Goal: Transaction & Acquisition: Purchase product/service

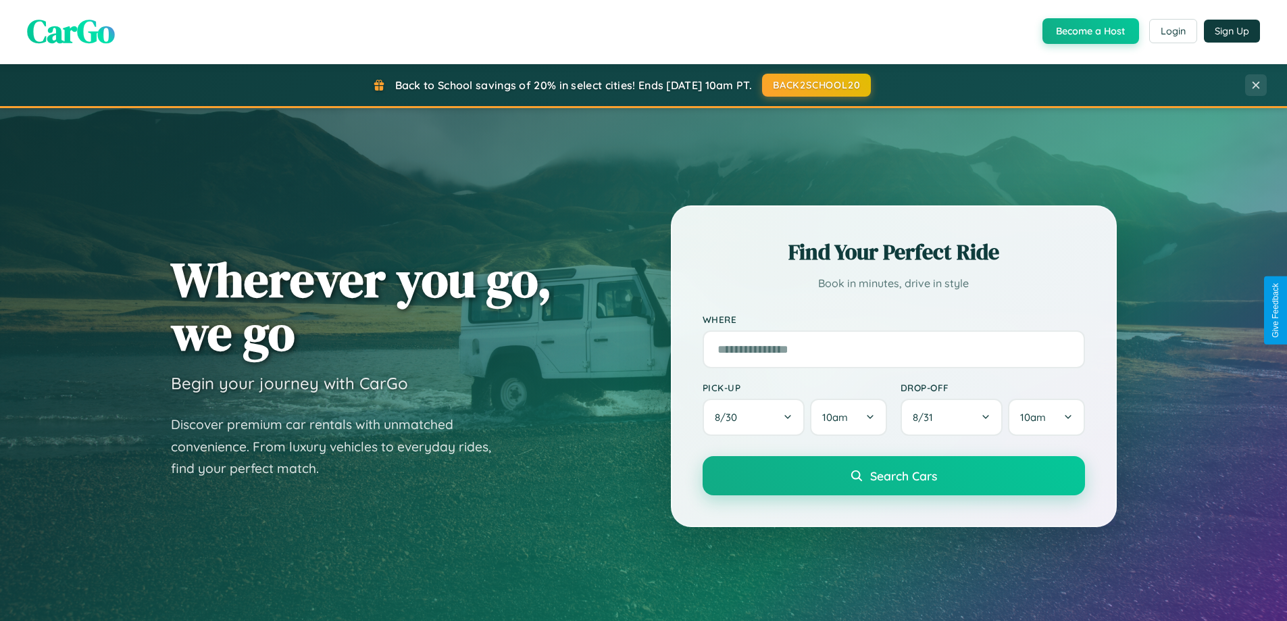
scroll to position [930, 0]
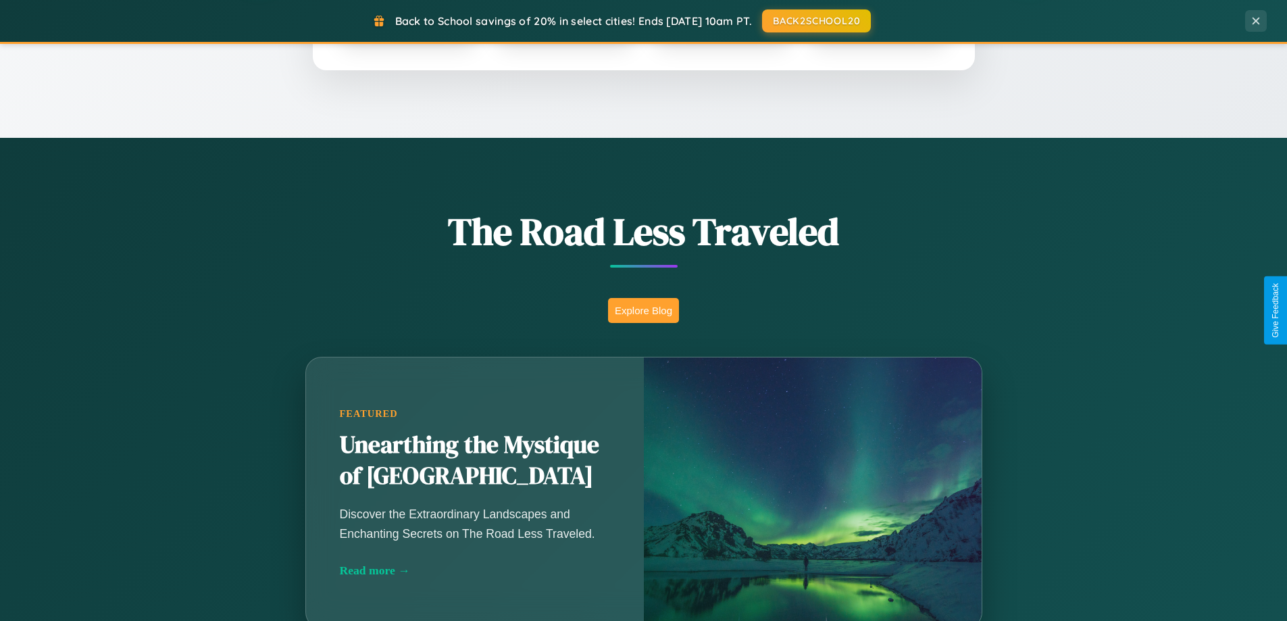
click at [643, 310] on button "Explore Blog" at bounding box center [643, 310] width 71 height 25
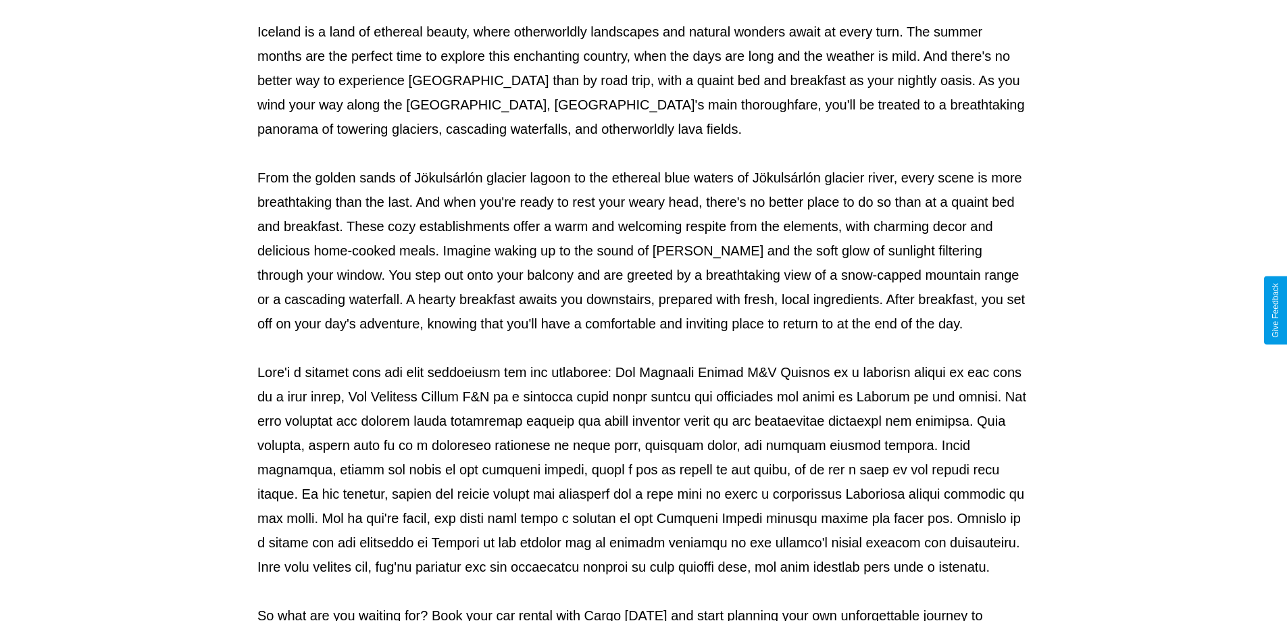
scroll to position [437, 0]
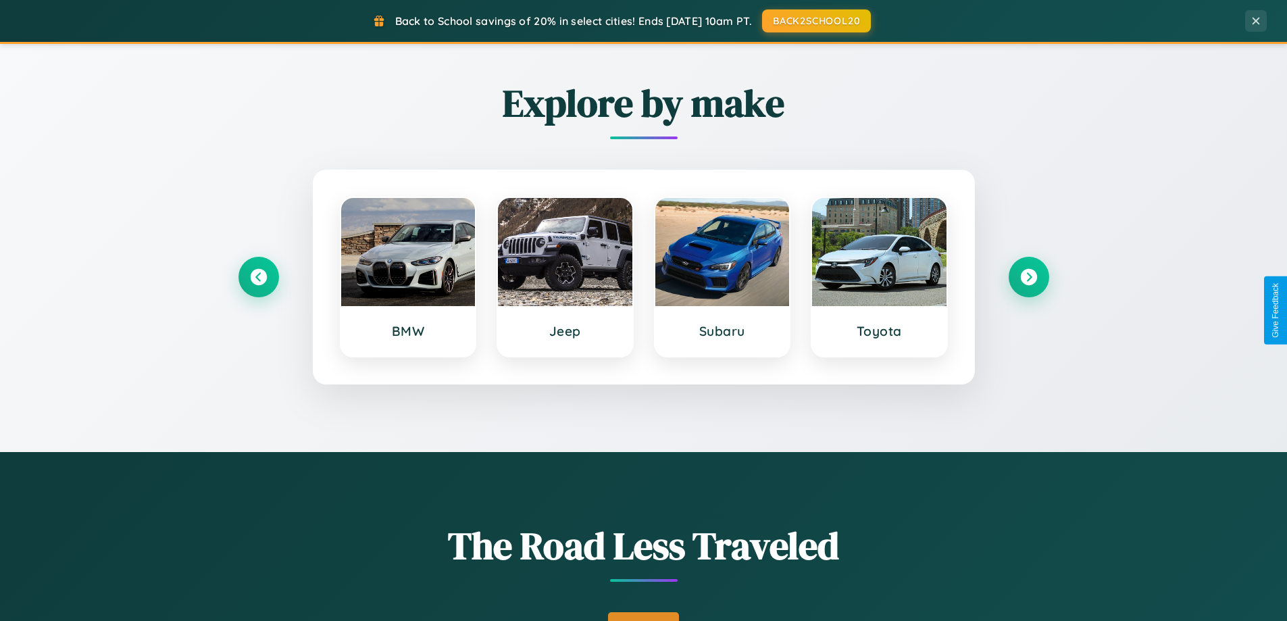
scroll to position [40, 0]
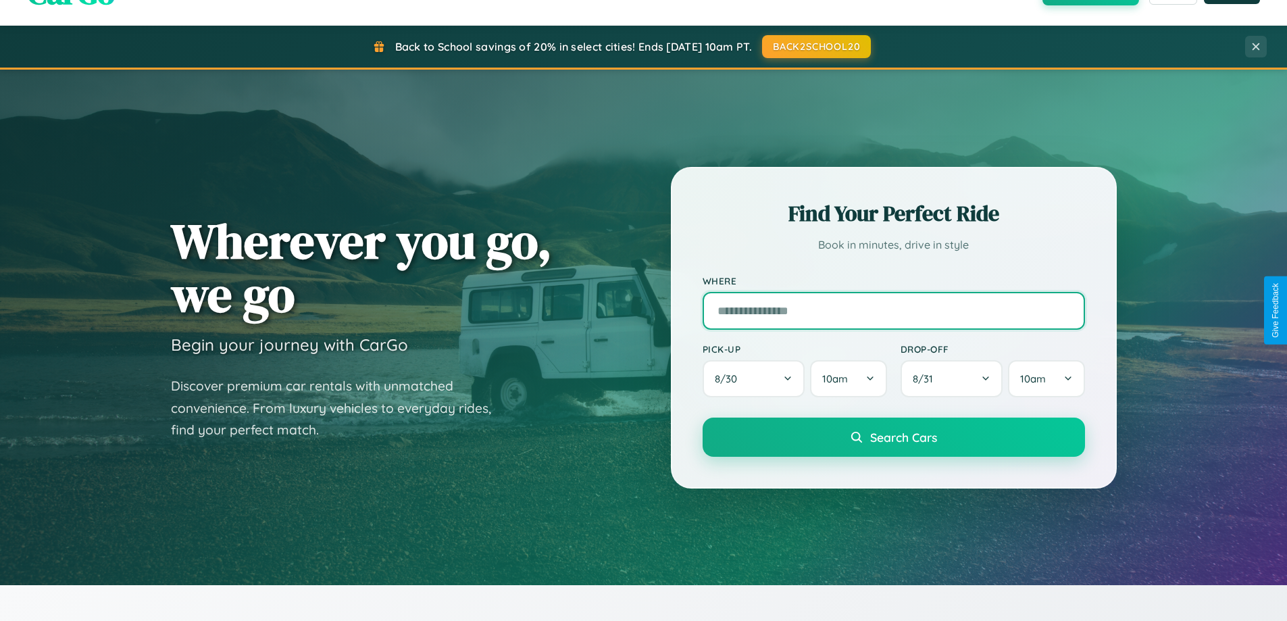
click at [893, 310] on input "text" at bounding box center [894, 311] width 382 height 38
type input "**********"
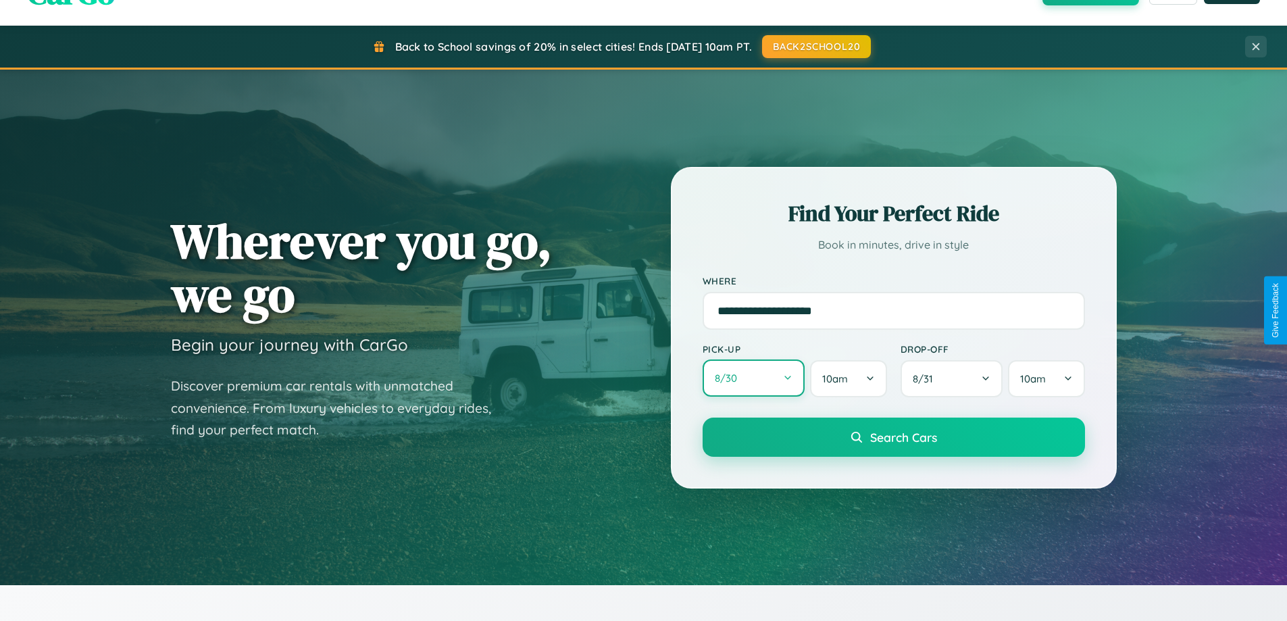
click at [753, 378] on button "8 / 30" at bounding box center [754, 377] width 103 height 37
select select "*"
select select "****"
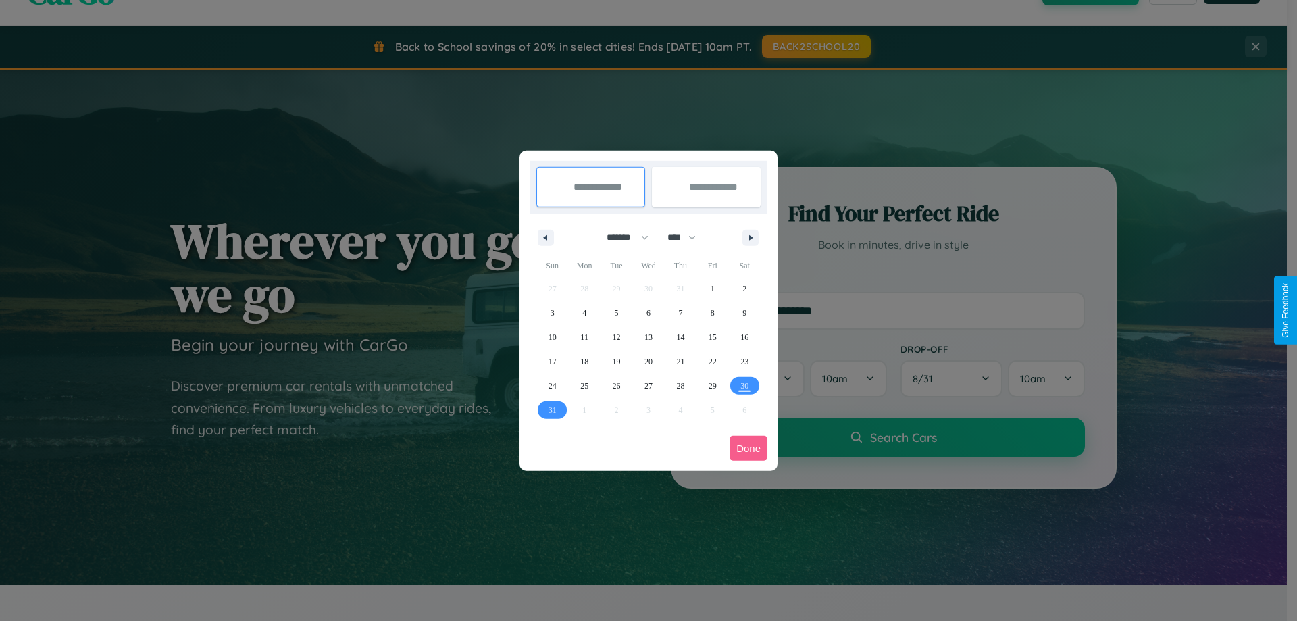
drag, startPoint x: 622, startPoint y: 237, endPoint x: 649, endPoint y: 271, distance: 43.3
click at [622, 237] on select "******* ******** ***** ***** *** **** **** ****** ********* ******* ******** **…" at bounding box center [625, 237] width 57 height 22
select select "**"
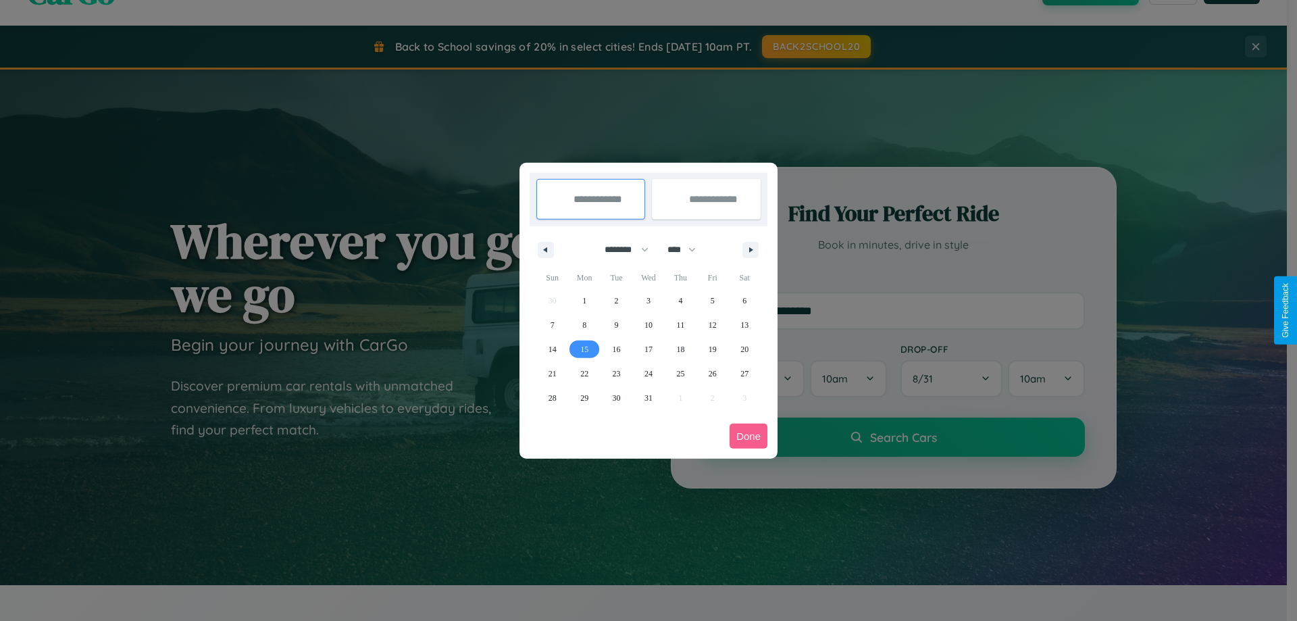
click at [584, 349] on span "15" at bounding box center [584, 349] width 8 height 24
type input "**********"
click at [616, 349] on span "16" at bounding box center [617, 349] width 8 height 24
type input "**********"
click at [749, 436] on button "Done" at bounding box center [749, 436] width 38 height 25
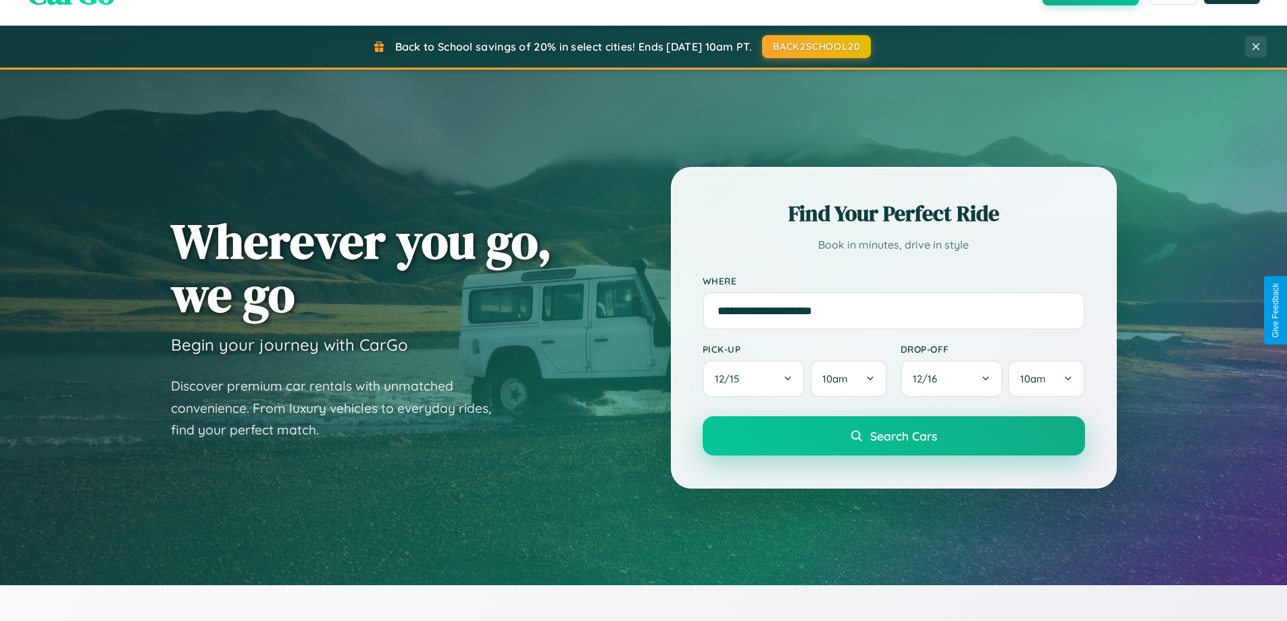
click at [893, 436] on span "Search Cars" at bounding box center [903, 435] width 67 height 15
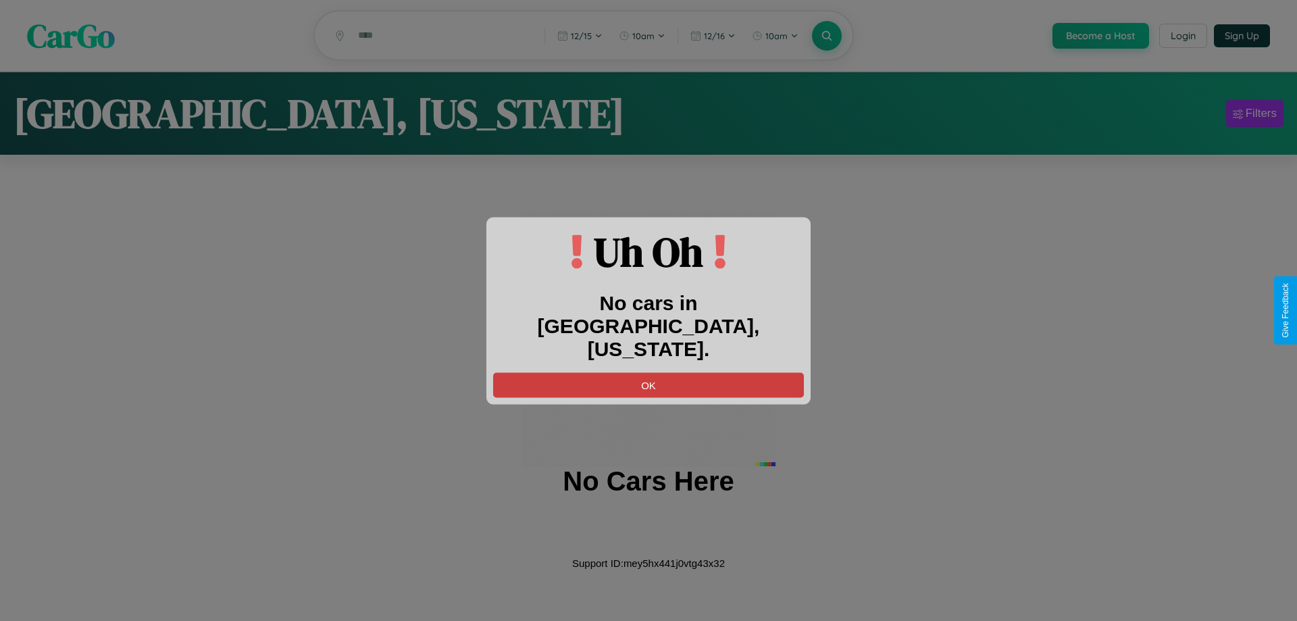
click at [649, 373] on button "OK" at bounding box center [648, 384] width 311 height 25
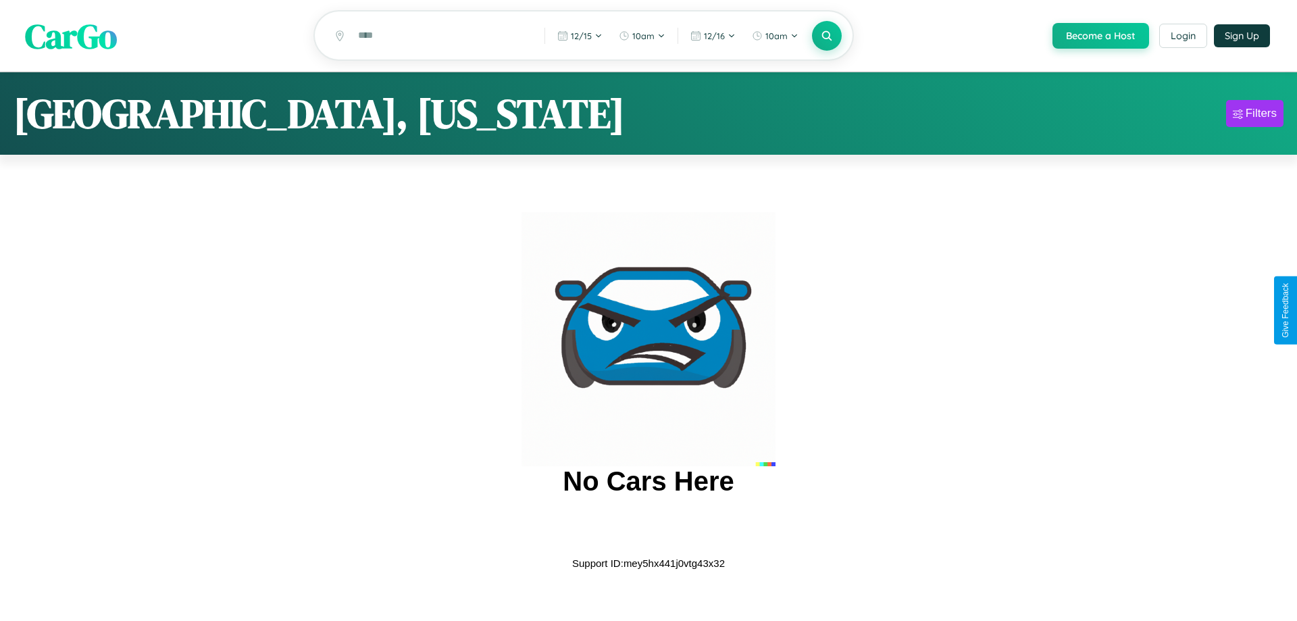
click at [71, 36] on span "CarGo" at bounding box center [71, 35] width 92 height 47
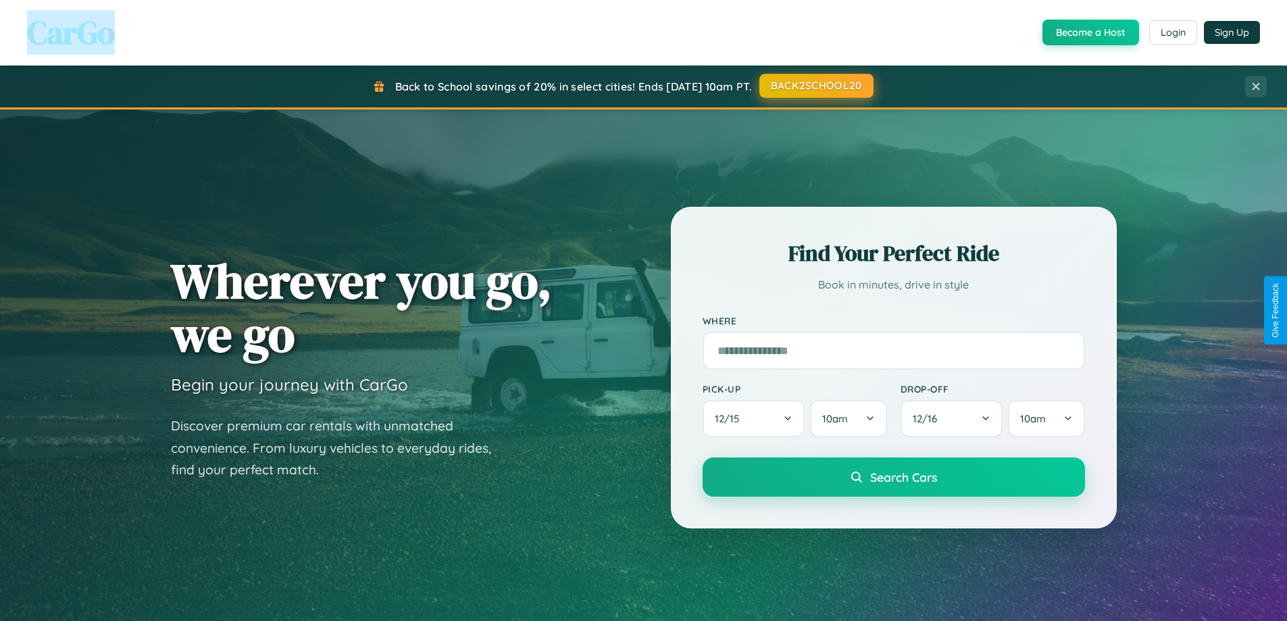
click at [816, 86] on button "BACK2SCHOOL20" at bounding box center [816, 86] width 114 height 24
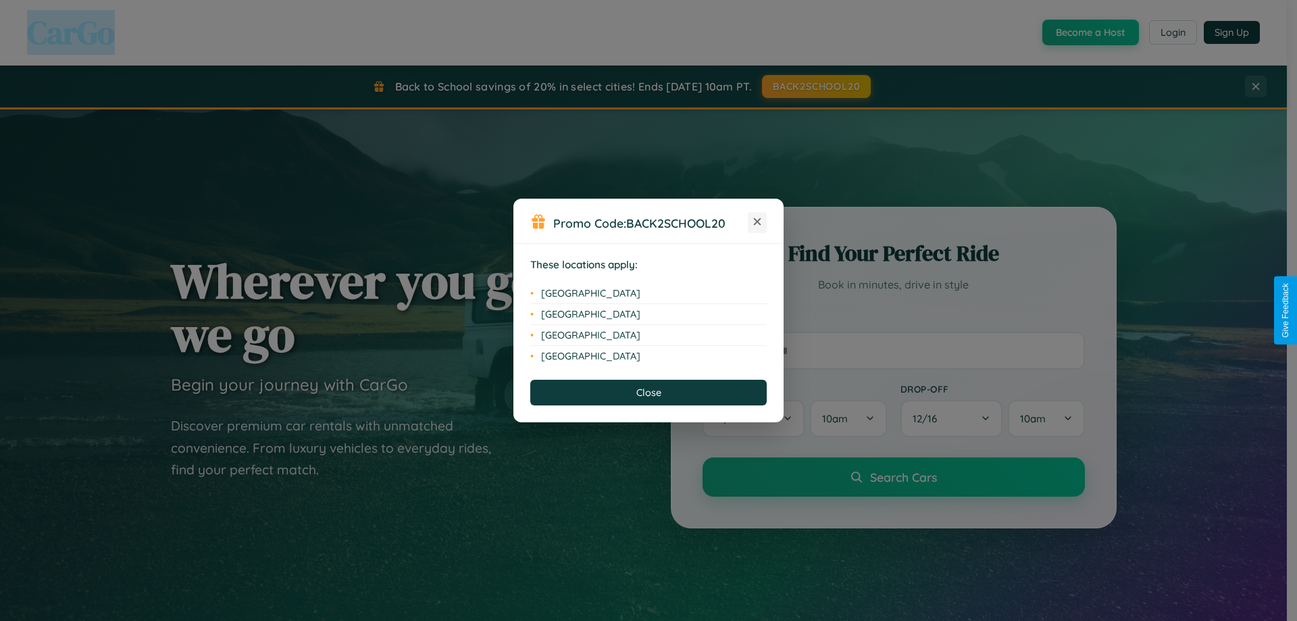
click at [757, 222] on icon at bounding box center [757, 221] width 7 height 7
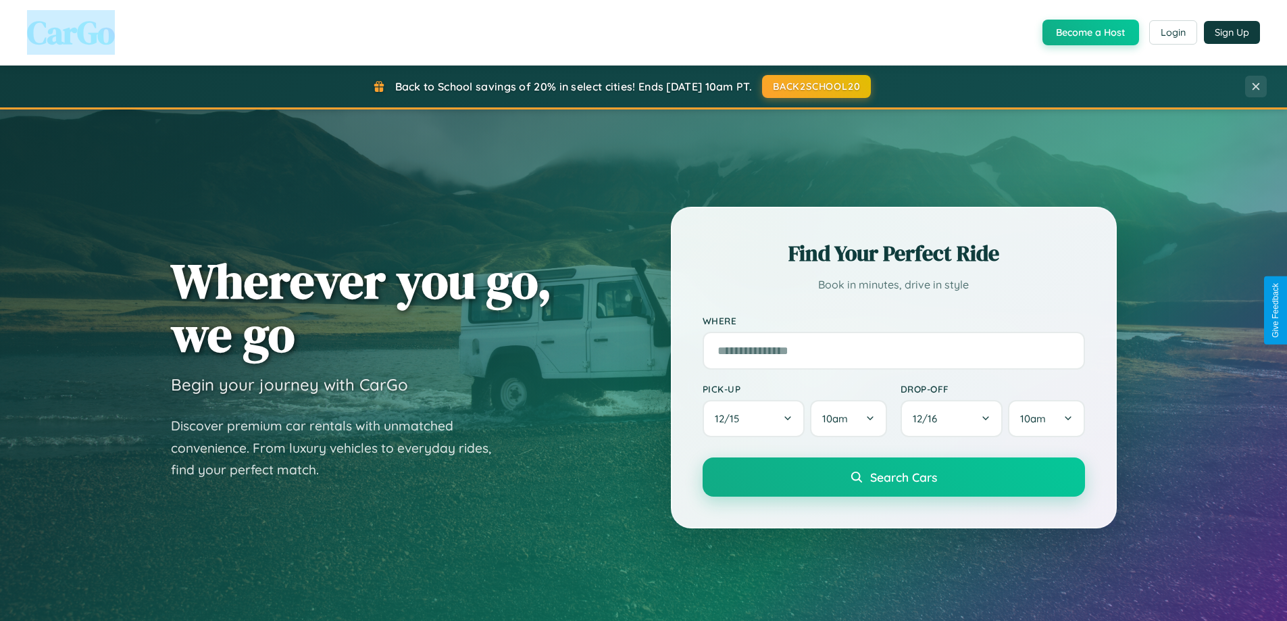
scroll to position [2171, 0]
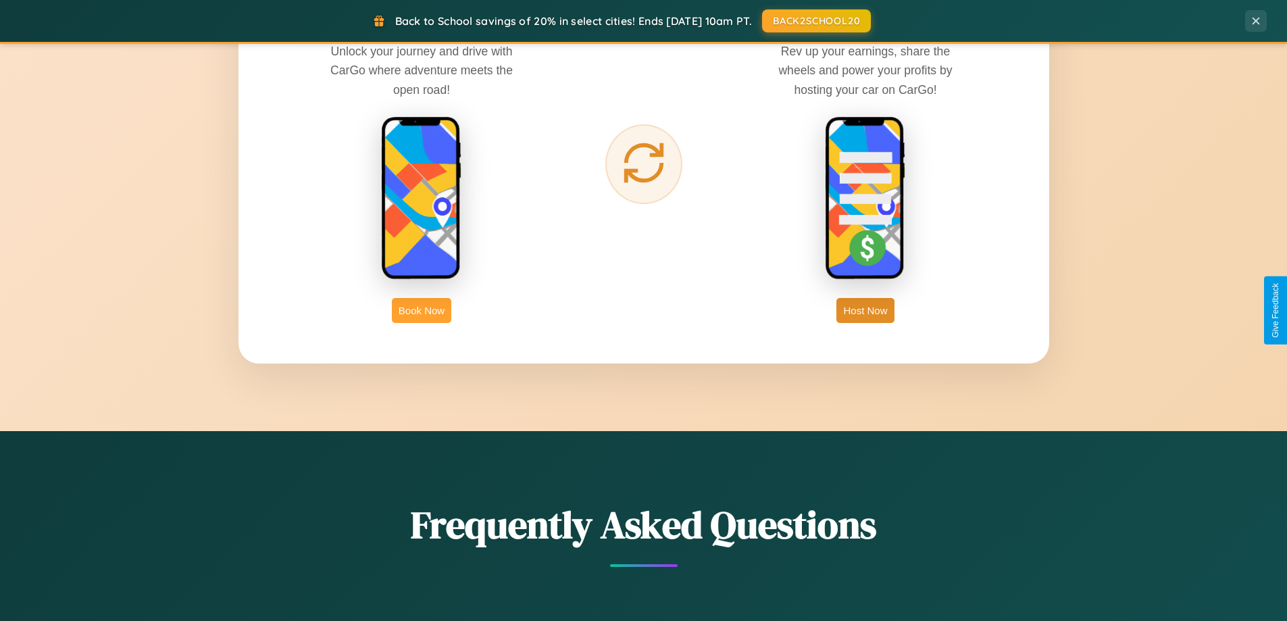
click at [422, 310] on button "Book Now" at bounding box center [421, 310] width 59 height 25
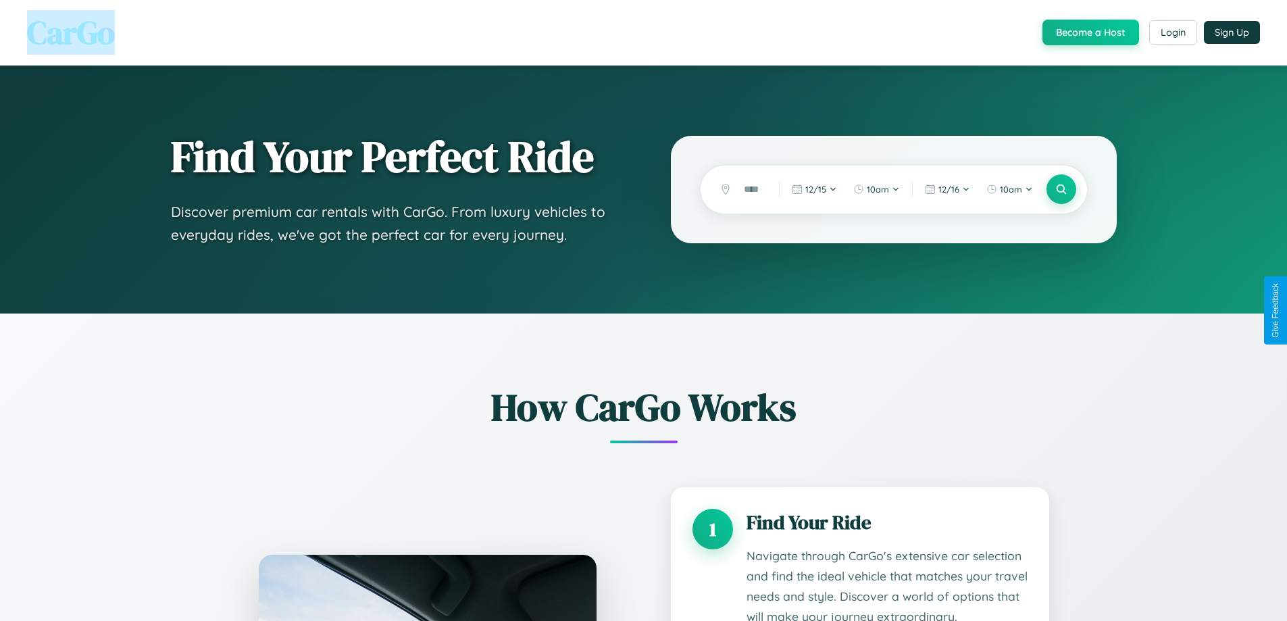
scroll to position [1126, 0]
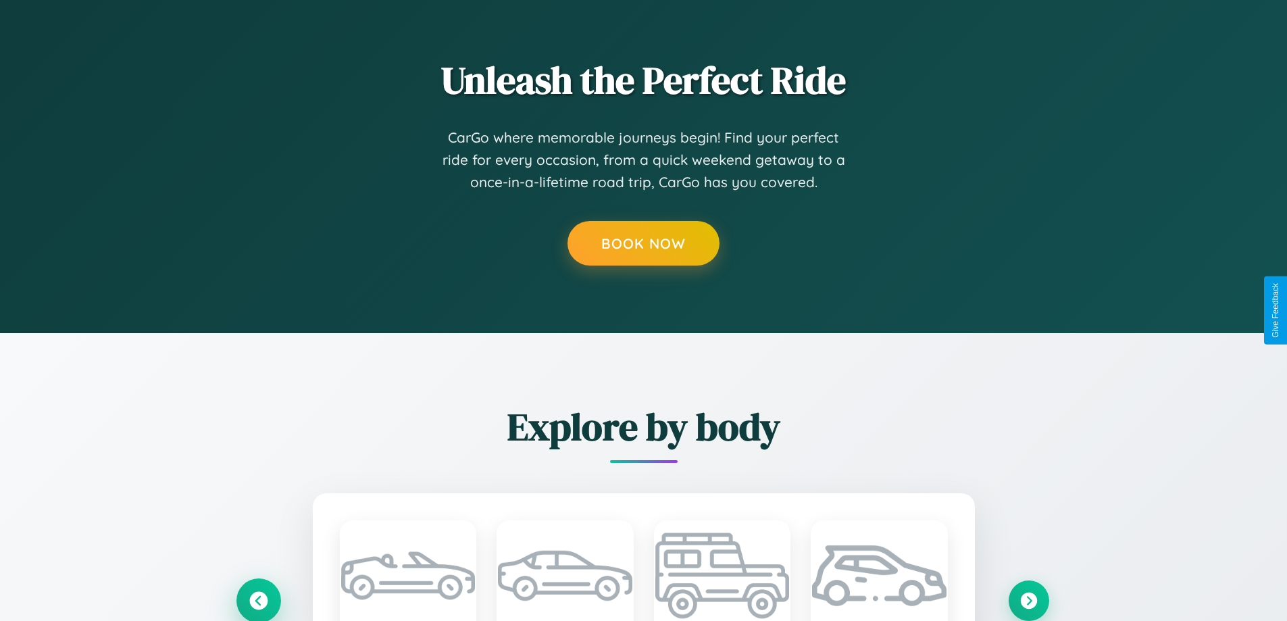
click at [258, 600] on icon at bounding box center [258, 600] width 18 height 18
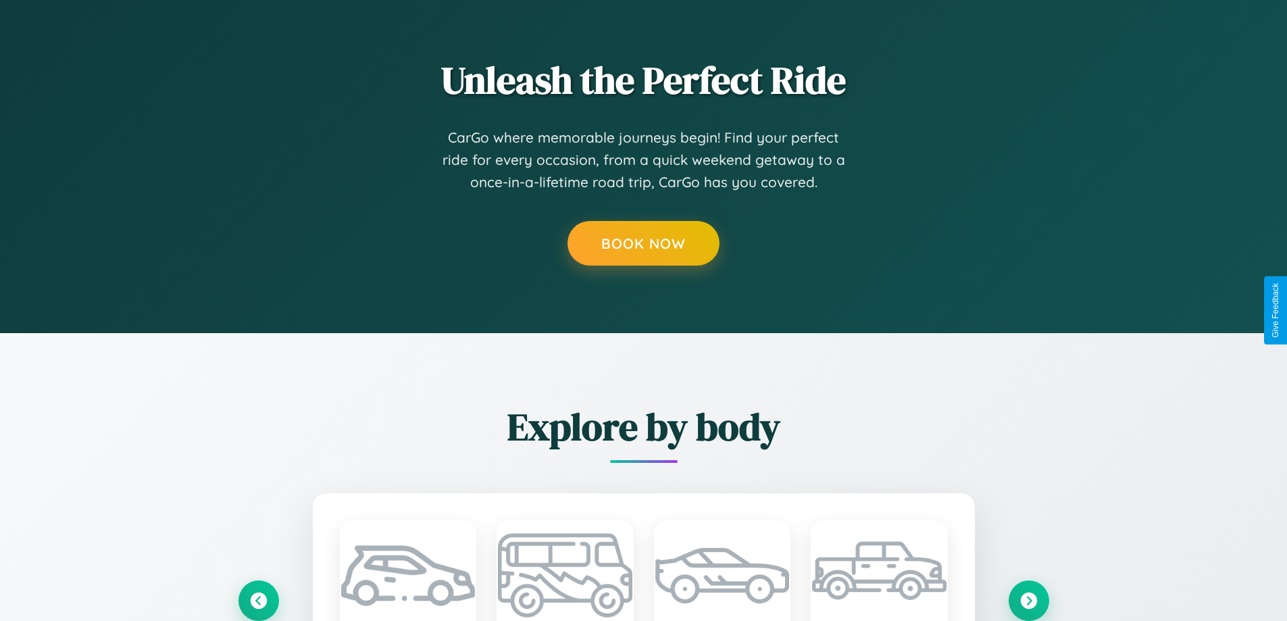
scroll to position [0, 0]
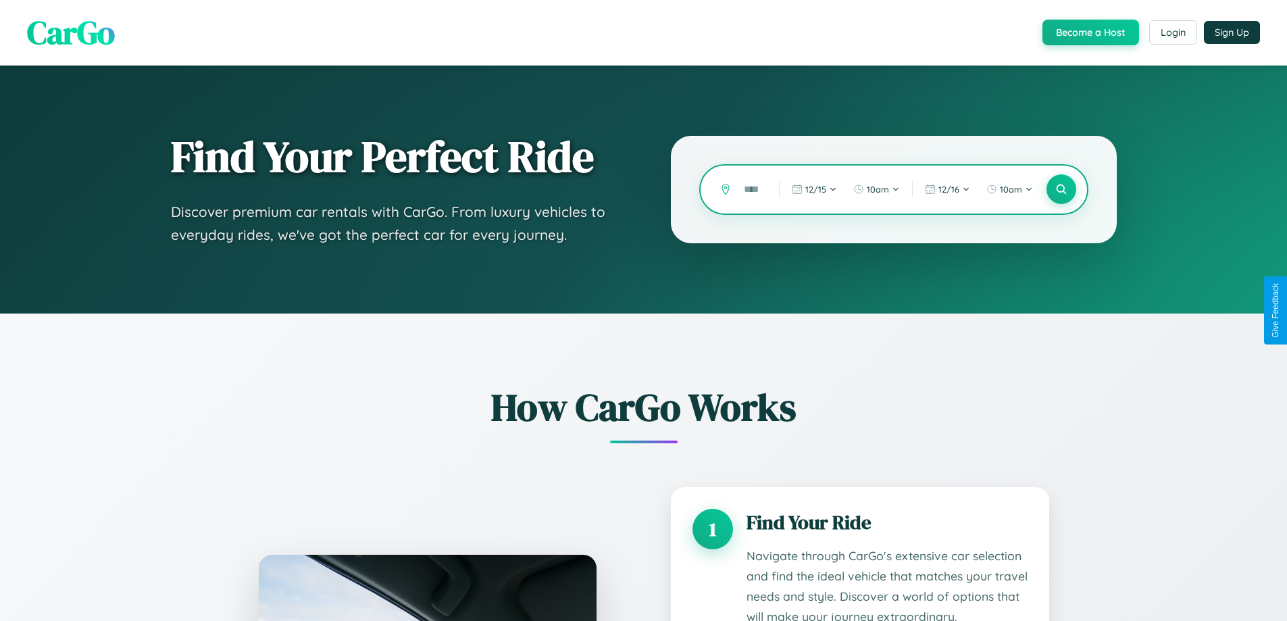
click at [751, 189] on input "text" at bounding box center [751, 190] width 28 height 24
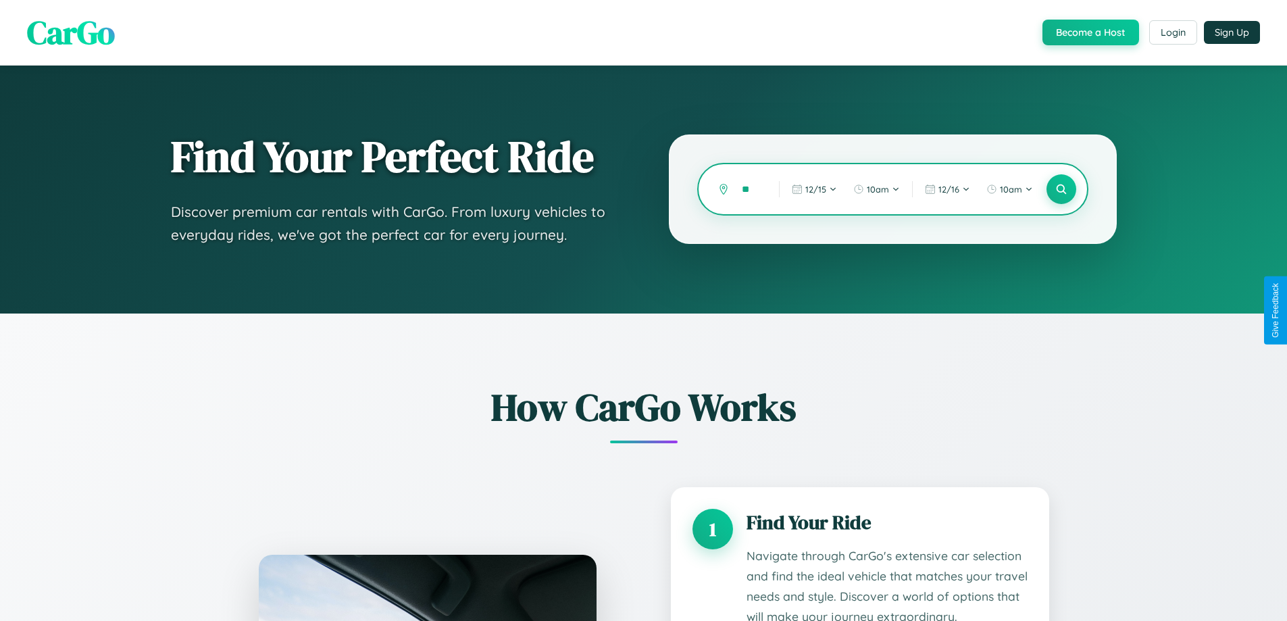
type input "*"
type input "*****"
click at [1061, 189] on icon at bounding box center [1061, 189] width 13 height 13
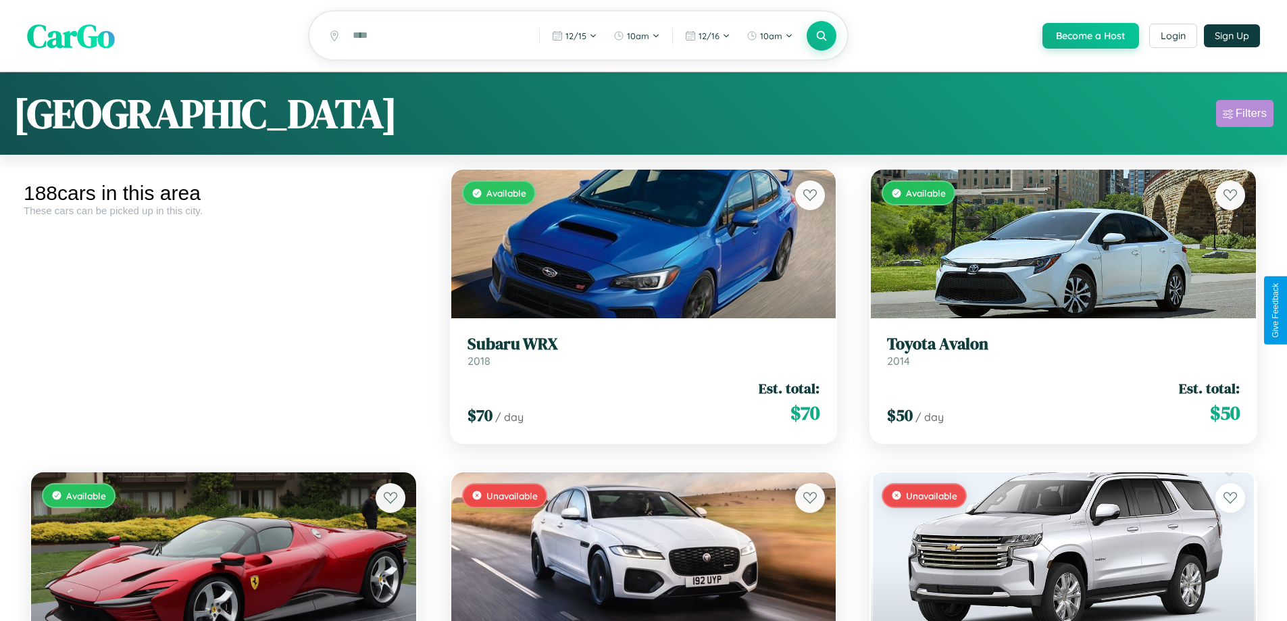
click at [1245, 116] on div "Filters" at bounding box center [1251, 114] width 31 height 14
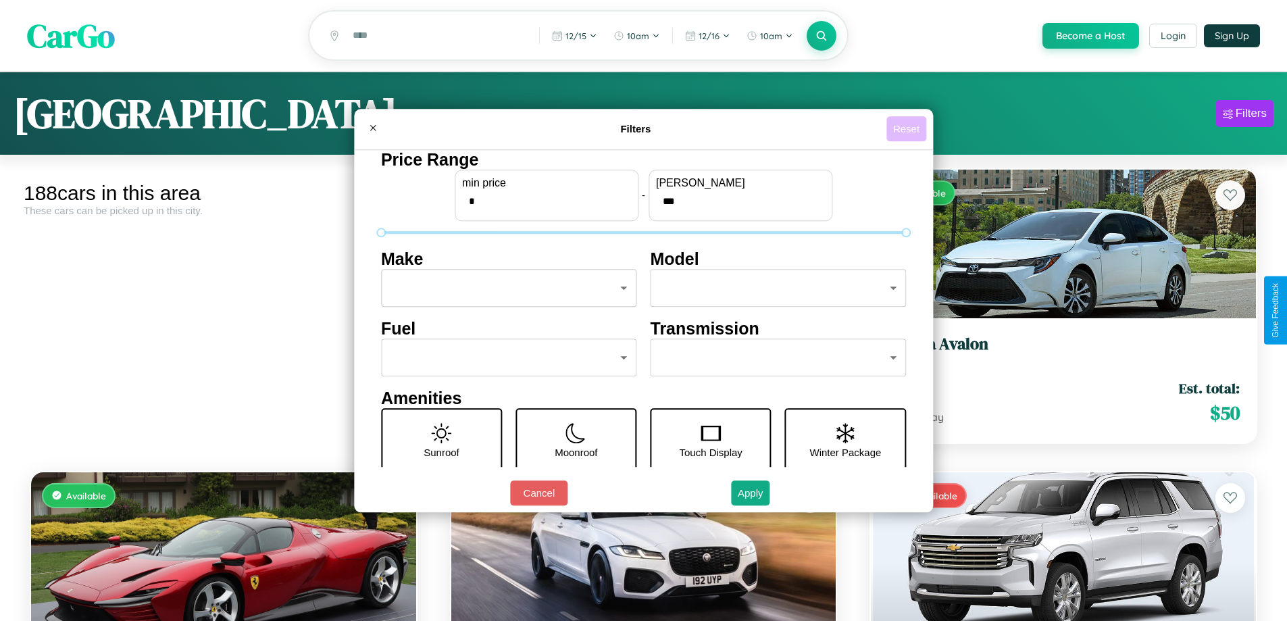
click at [908, 128] on button "Reset" at bounding box center [906, 128] width 40 height 25
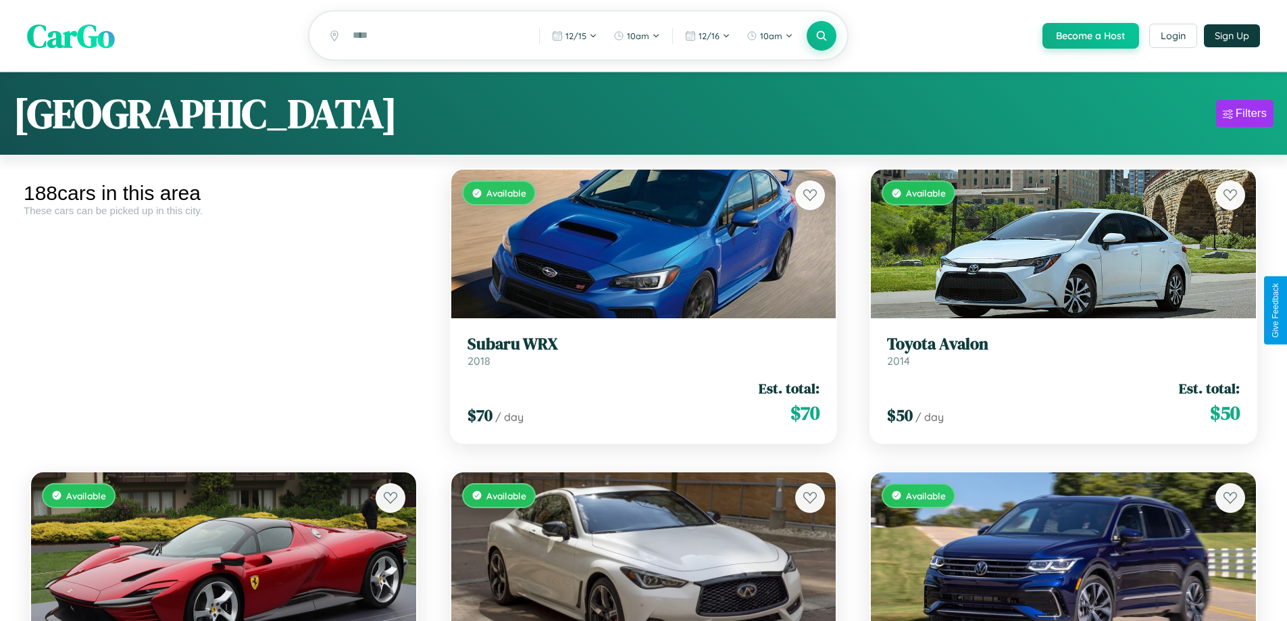
scroll to position [15115, 0]
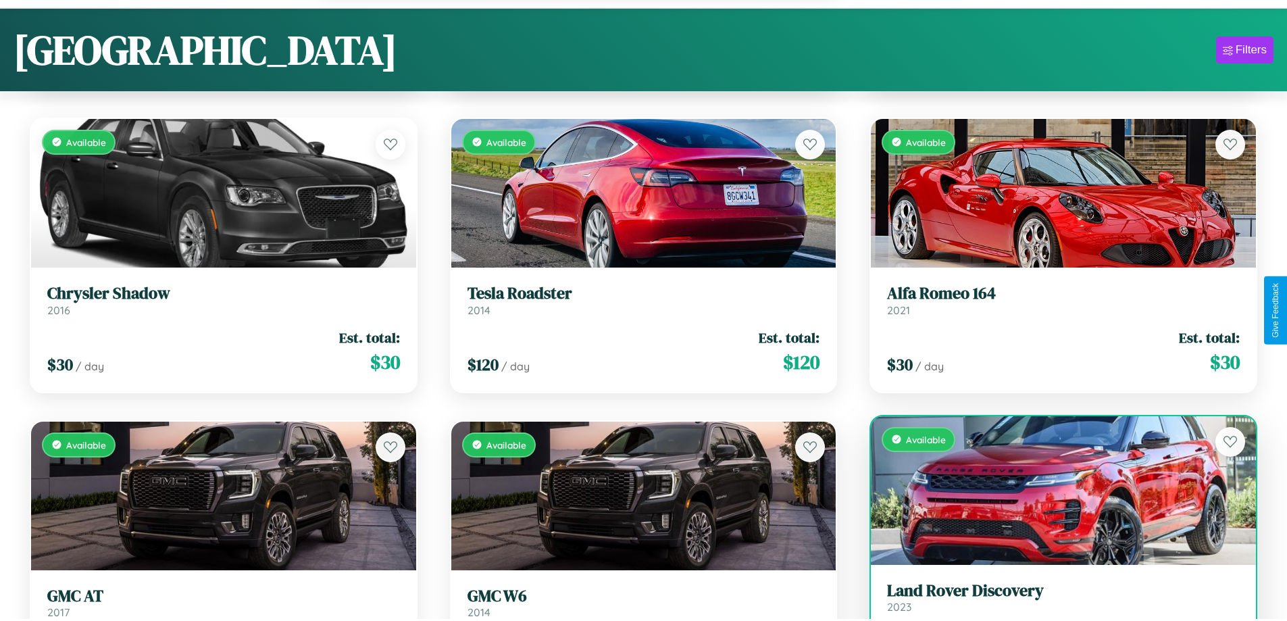
click at [1055, 604] on link "Land Rover Discovery 2023" at bounding box center [1063, 597] width 353 height 33
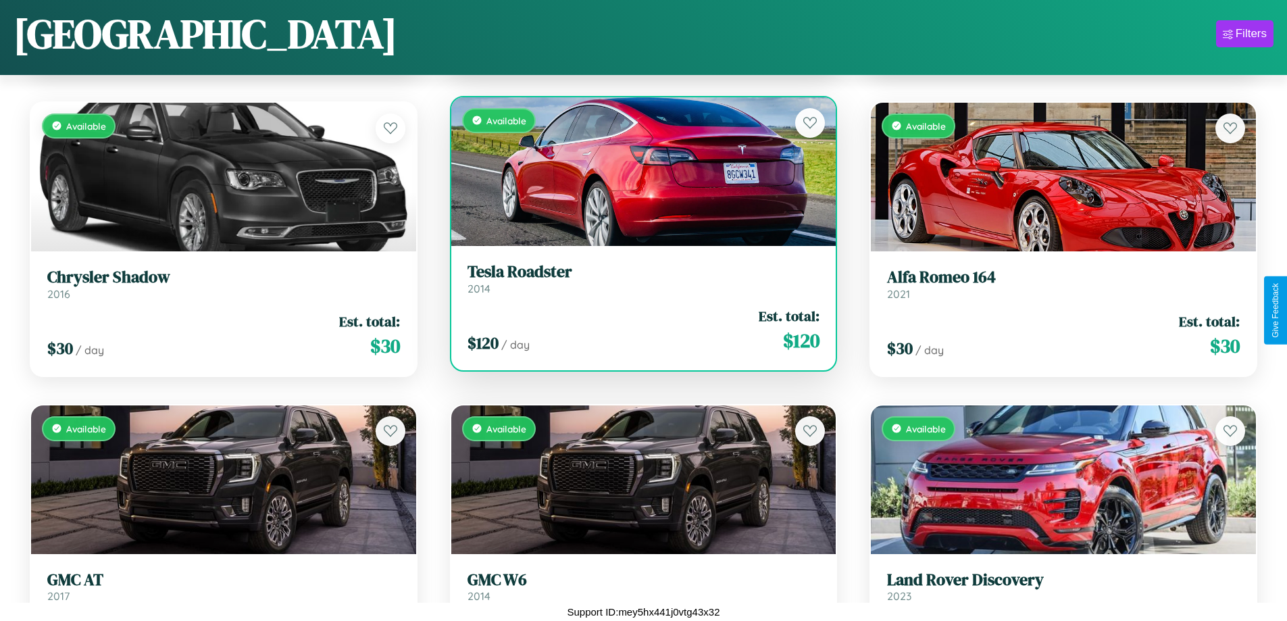
scroll to position [10174, 0]
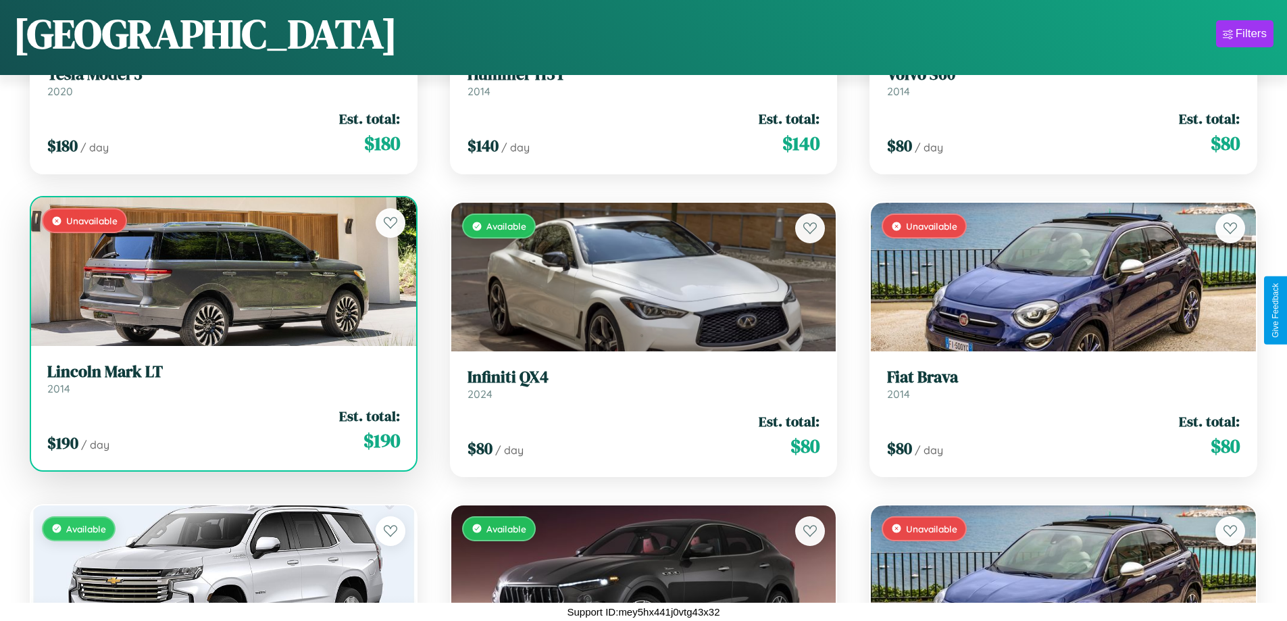
click at [222, 272] on div "Unavailable" at bounding box center [223, 271] width 385 height 149
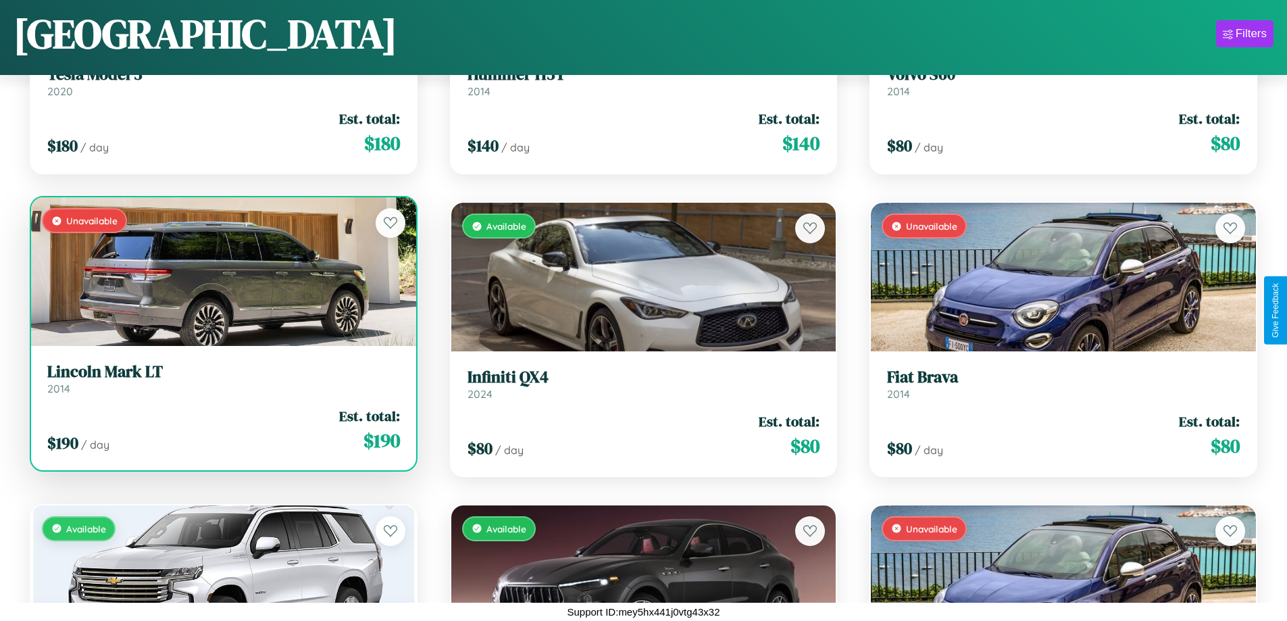
click at [222, 272] on div "Unavailable" at bounding box center [223, 271] width 385 height 149
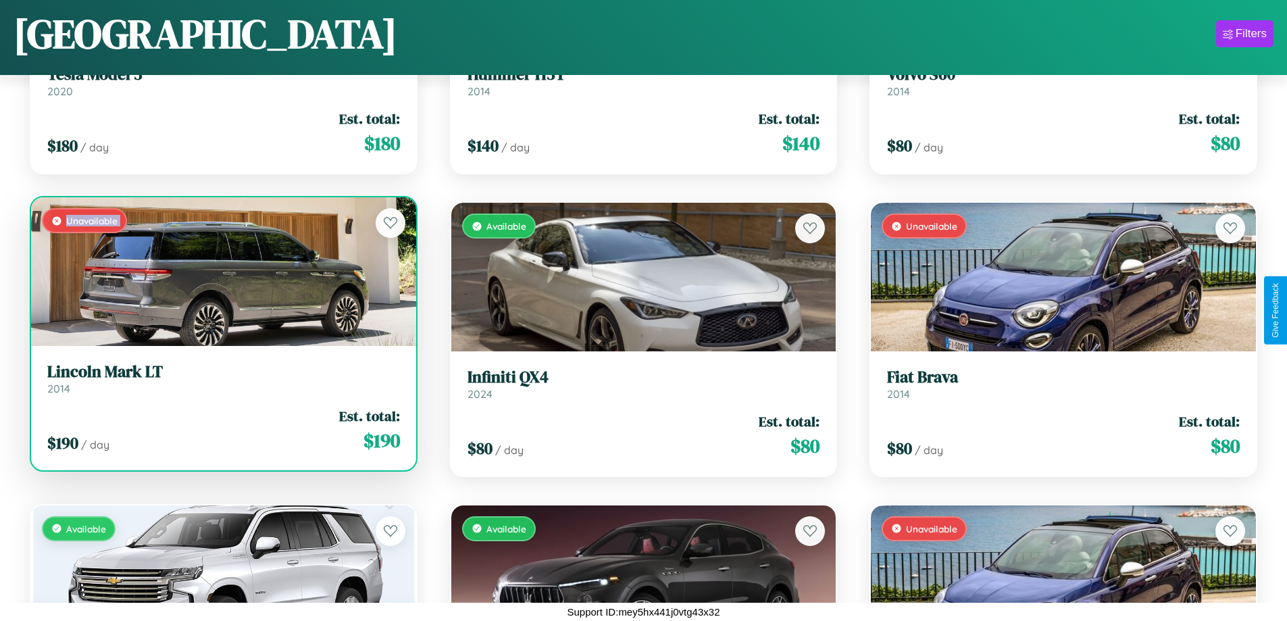
click at [222, 272] on div "Unavailable" at bounding box center [223, 271] width 385 height 149
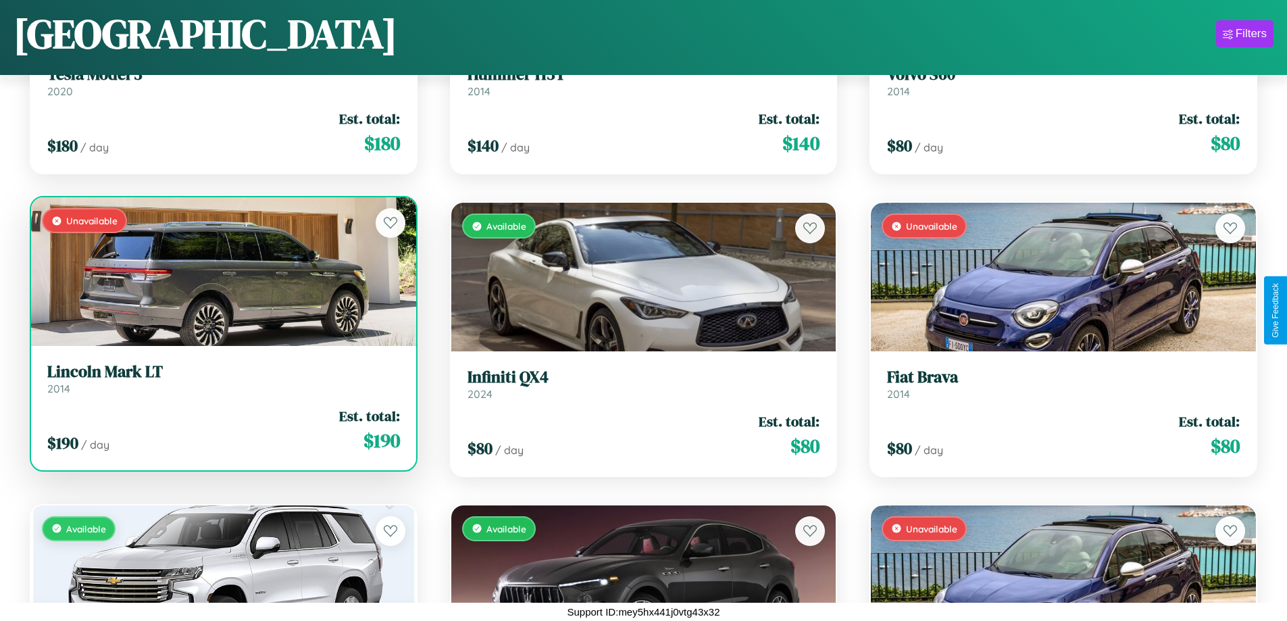
click at [222, 272] on div "Unavailable" at bounding box center [223, 271] width 385 height 149
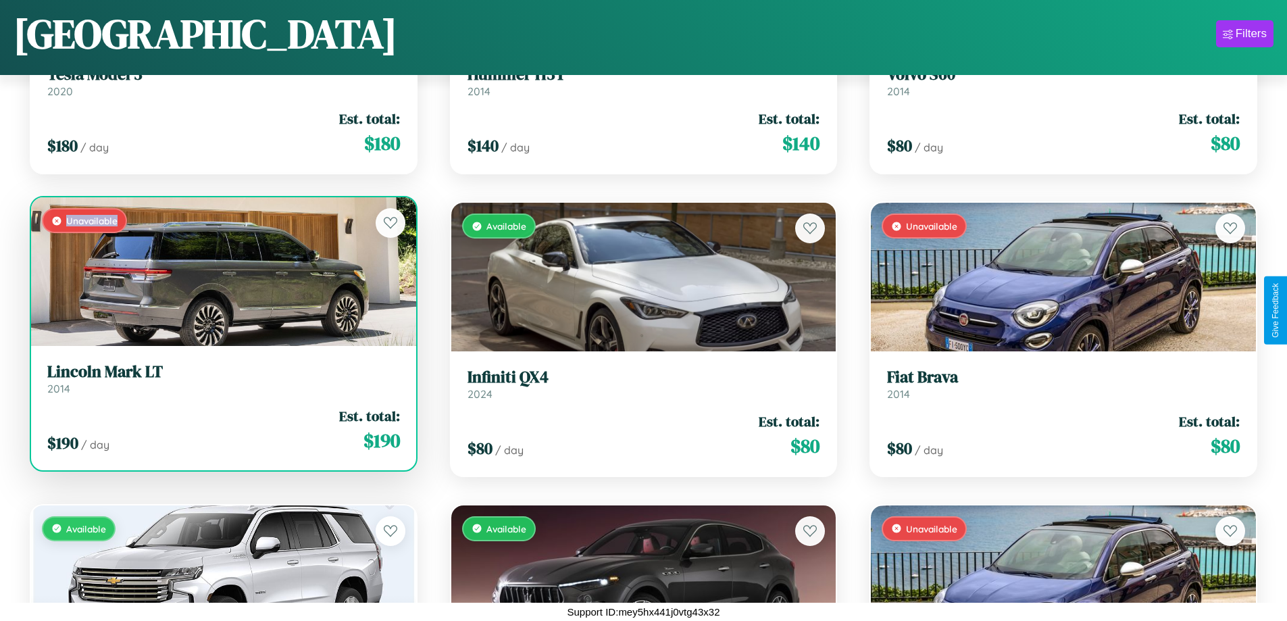
click at [222, 272] on div "Unavailable" at bounding box center [223, 271] width 385 height 149
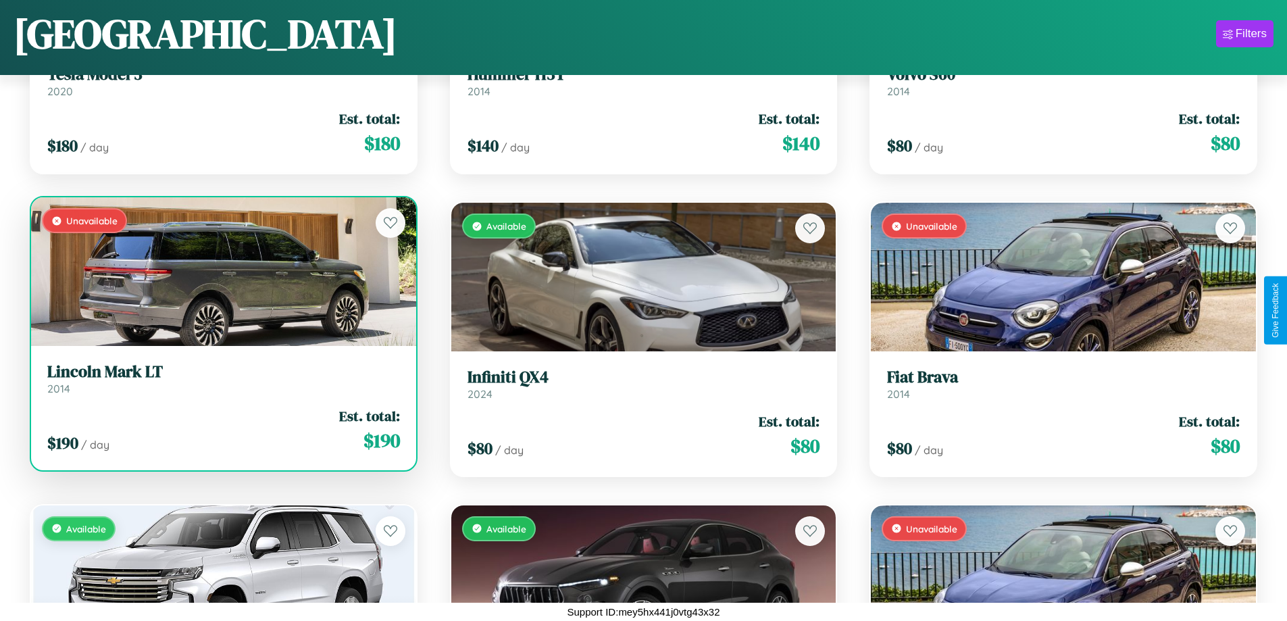
click at [222, 378] on h3 "Lincoln Mark LT" at bounding box center [223, 372] width 353 height 20
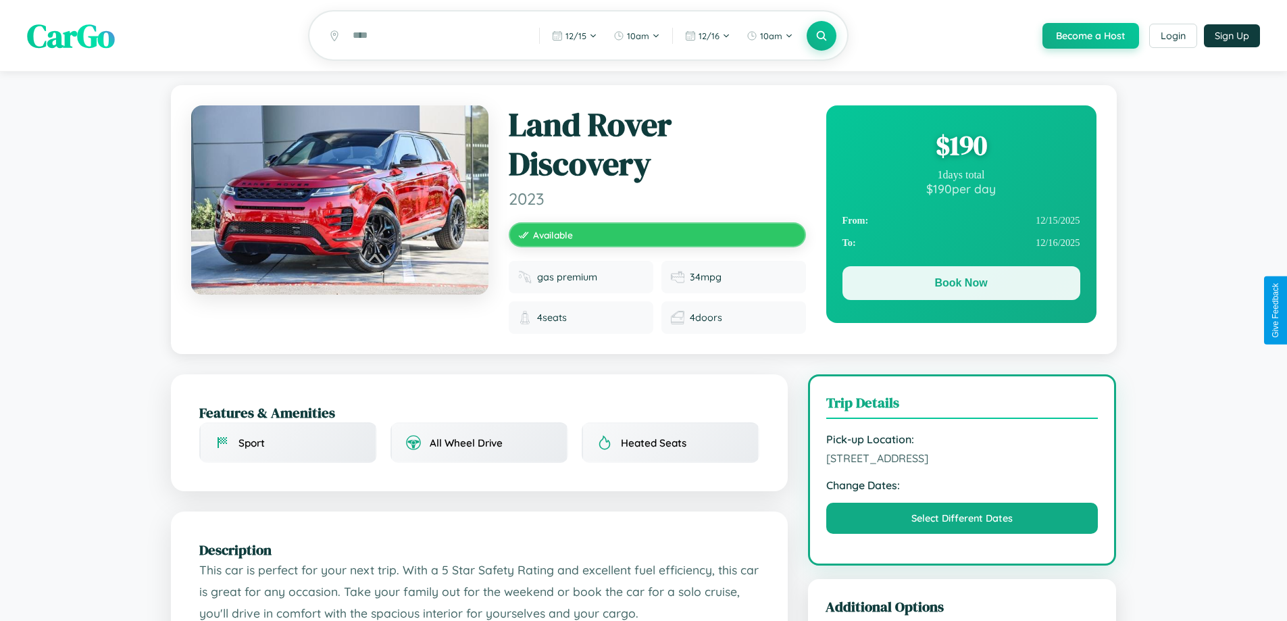
click at [961, 285] on button "Book Now" at bounding box center [962, 283] width 238 height 34
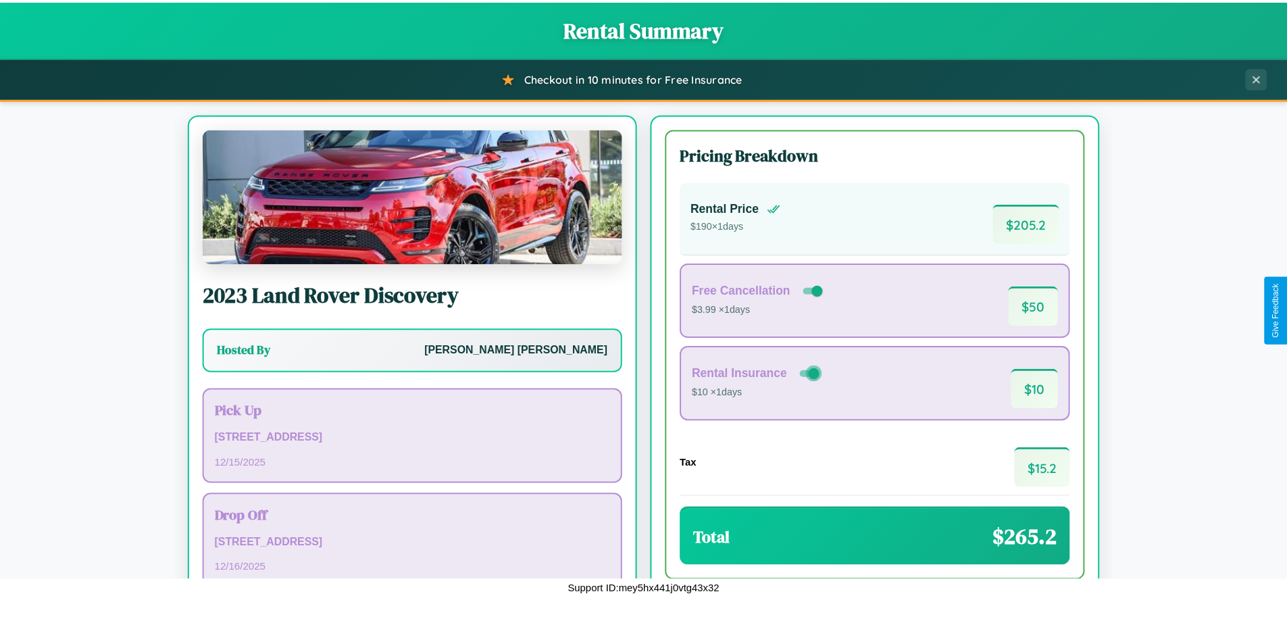
scroll to position [93, 0]
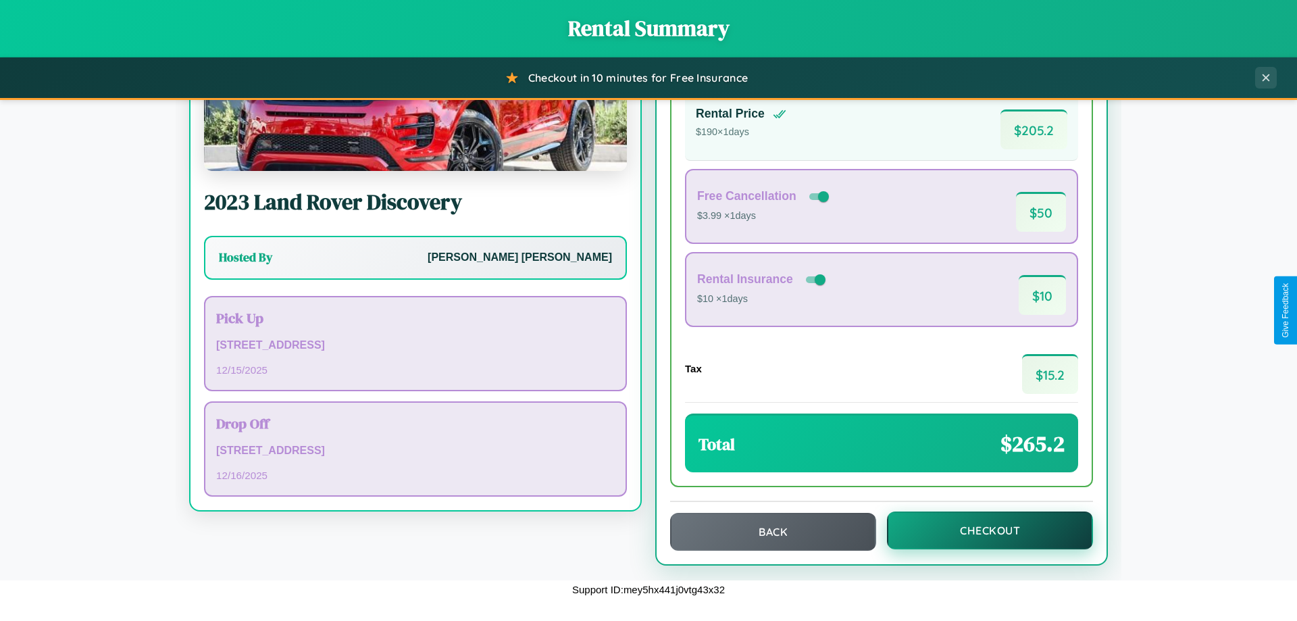
click at [981, 530] on button "Checkout" at bounding box center [990, 530] width 206 height 38
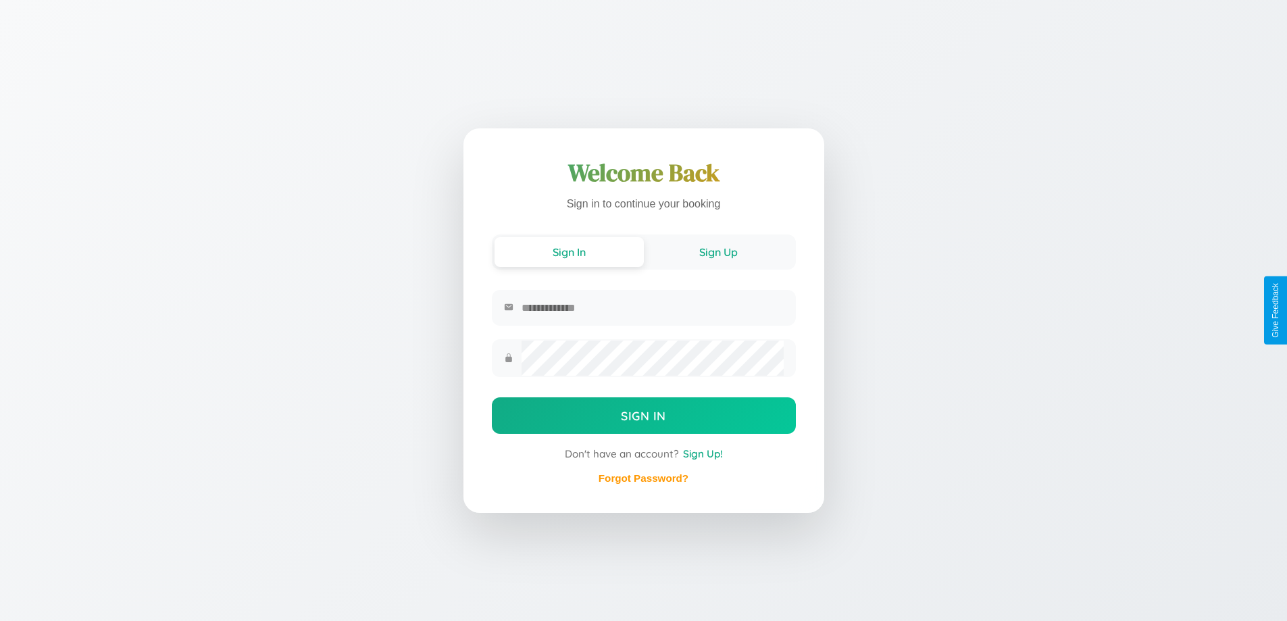
click at [718, 253] on button "Sign Up" at bounding box center [718, 252] width 149 height 30
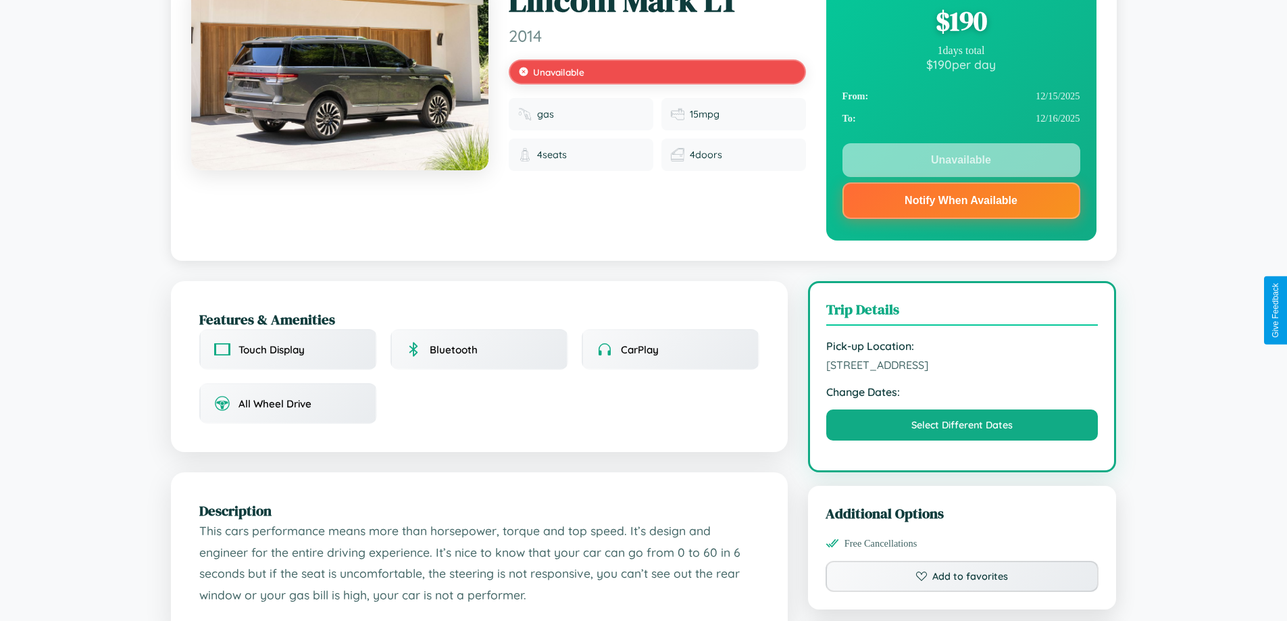
scroll to position [181, 0]
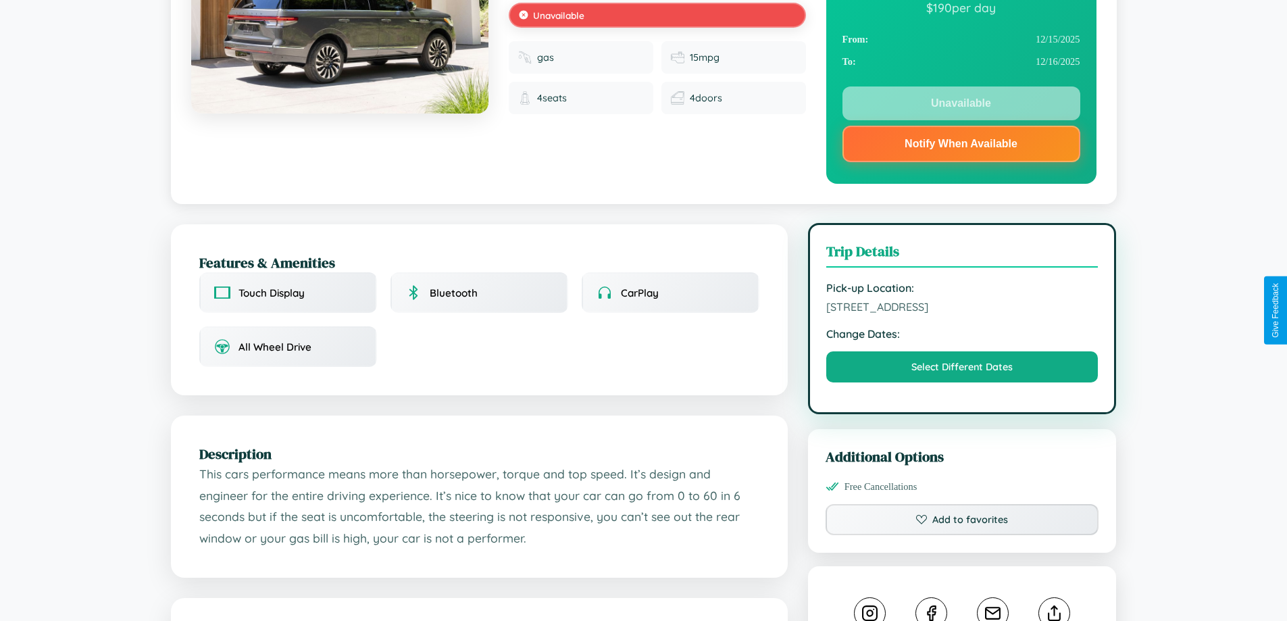
click at [962, 309] on span "1128 Meadow Lane Osaka 15333 Japan" at bounding box center [962, 307] width 272 height 14
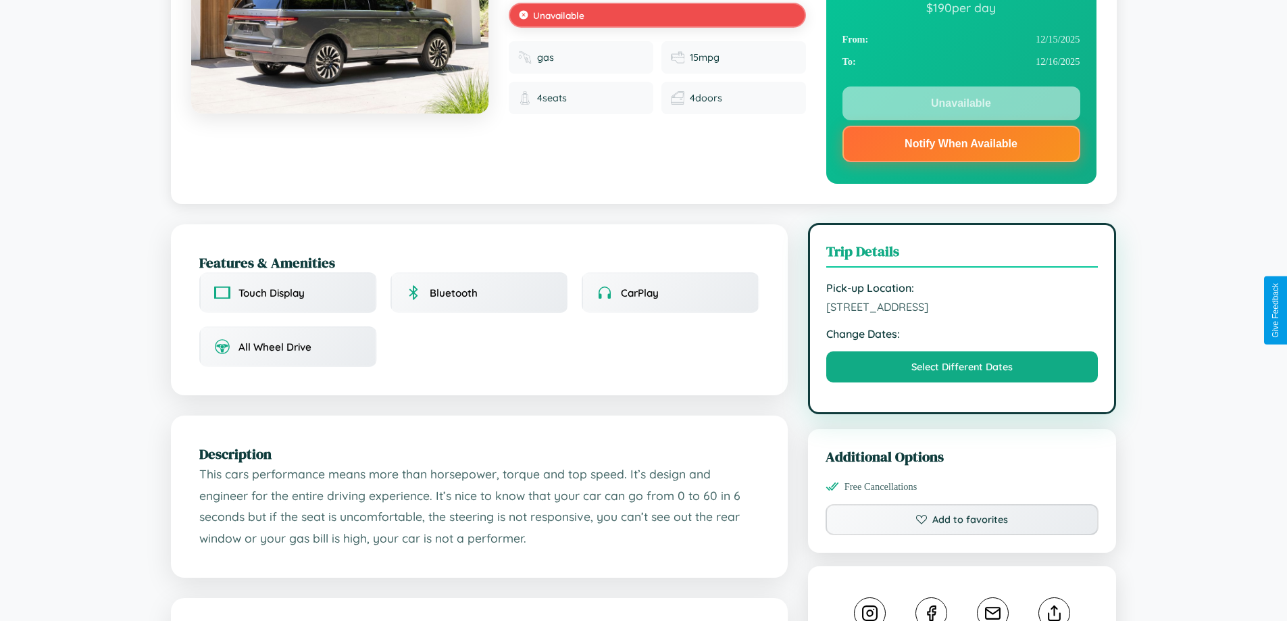
click at [962, 309] on span "1128 Meadow Lane Osaka 15333 Japan" at bounding box center [962, 307] width 272 height 14
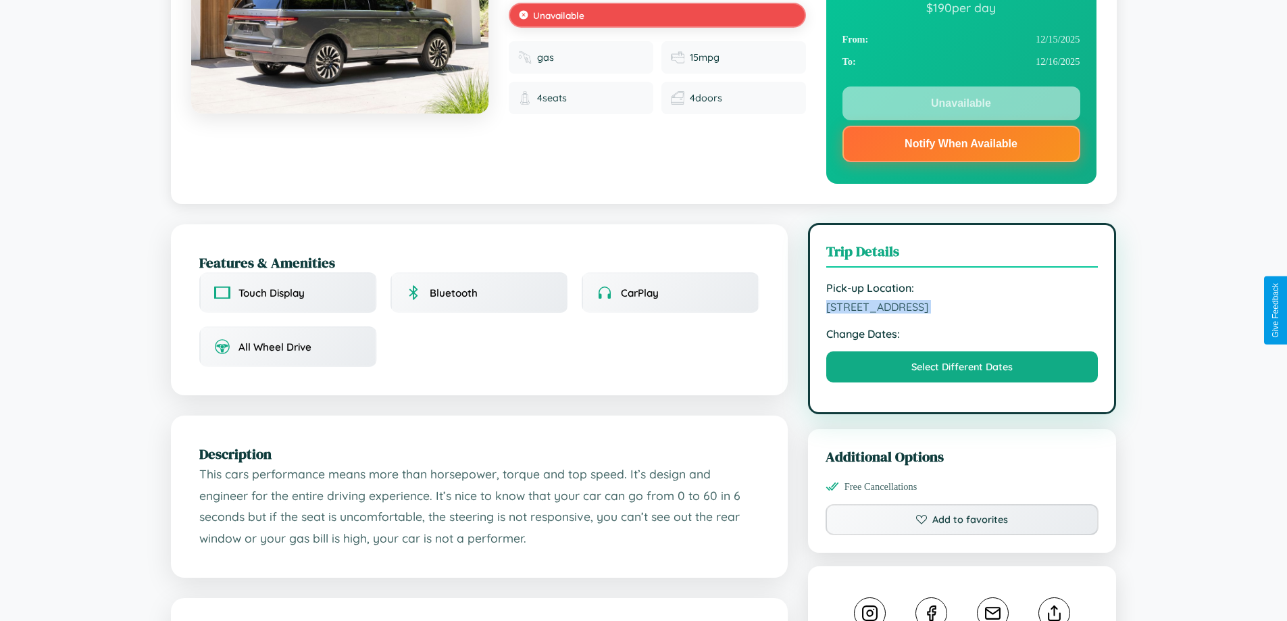
click at [962, 309] on span "1128 Meadow Lane Osaka 15333 Japan" at bounding box center [962, 307] width 272 height 14
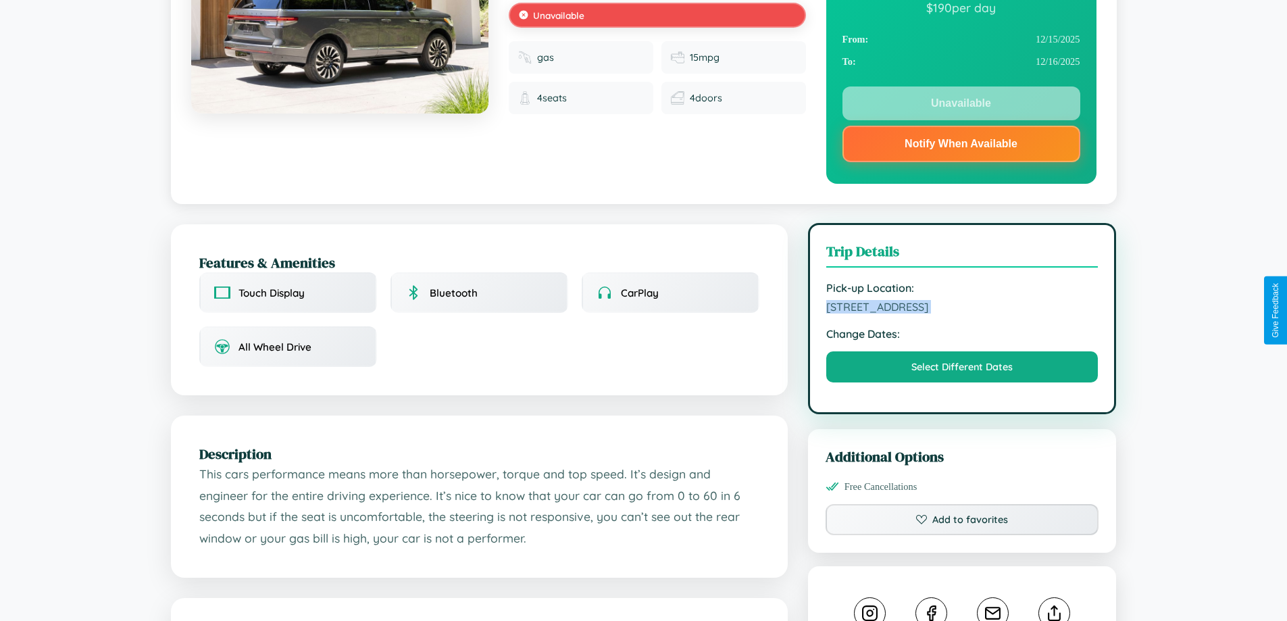
click at [962, 309] on span "1128 Meadow Lane Osaka 15333 Japan" at bounding box center [962, 307] width 272 height 14
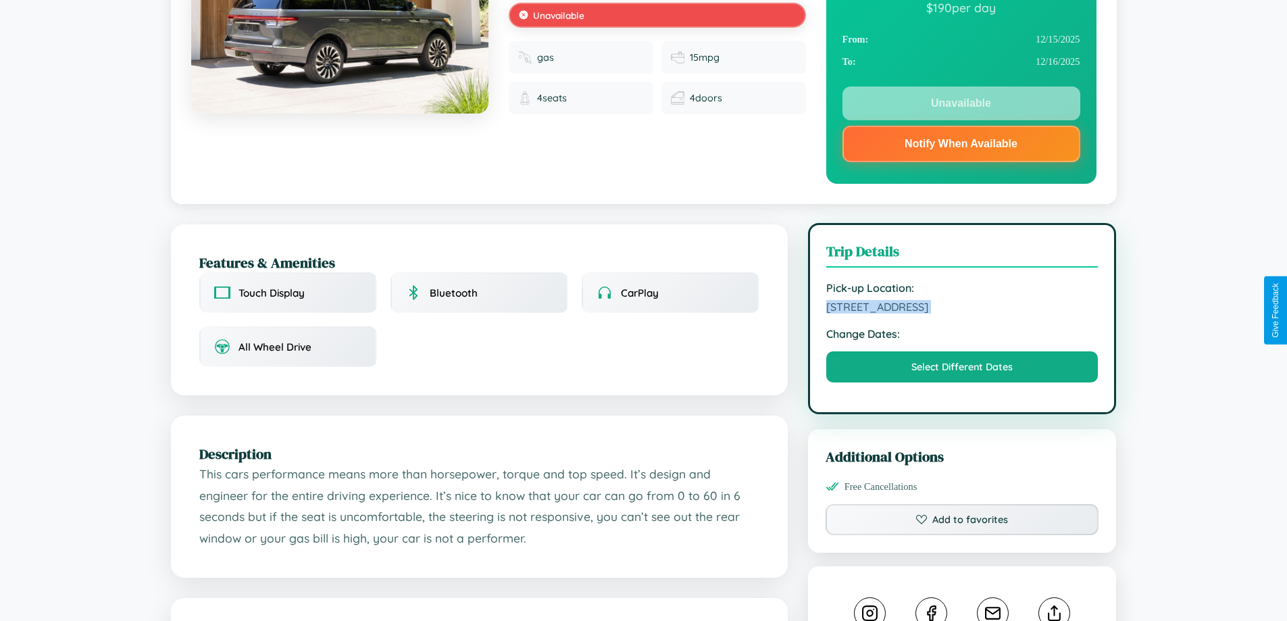
click at [962, 309] on span "1128 Meadow Lane Osaka 15333 Japan" at bounding box center [962, 307] width 272 height 14
